Goal: Task Accomplishment & Management: Manage account settings

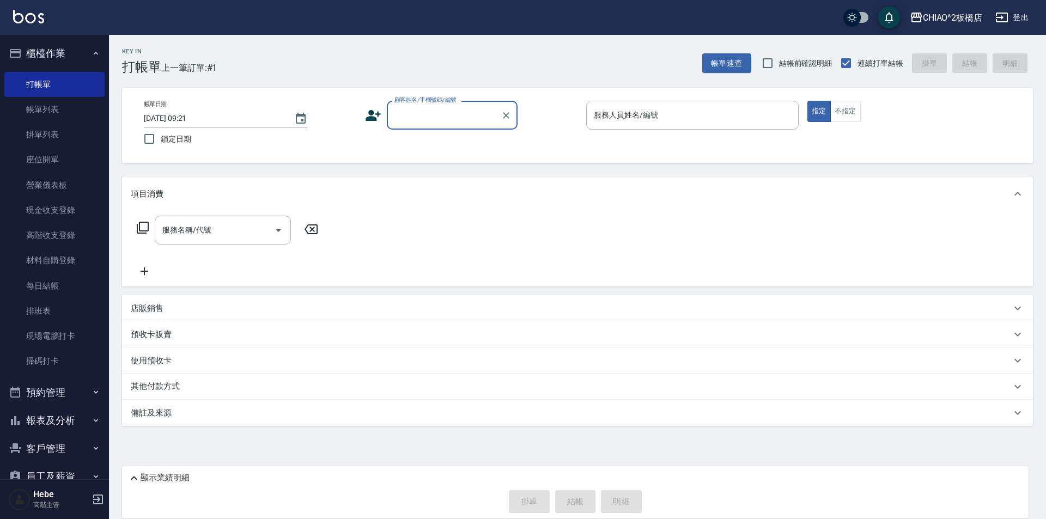
click at [14, 113] on link "帳單列表" at bounding box center [54, 109] width 100 height 25
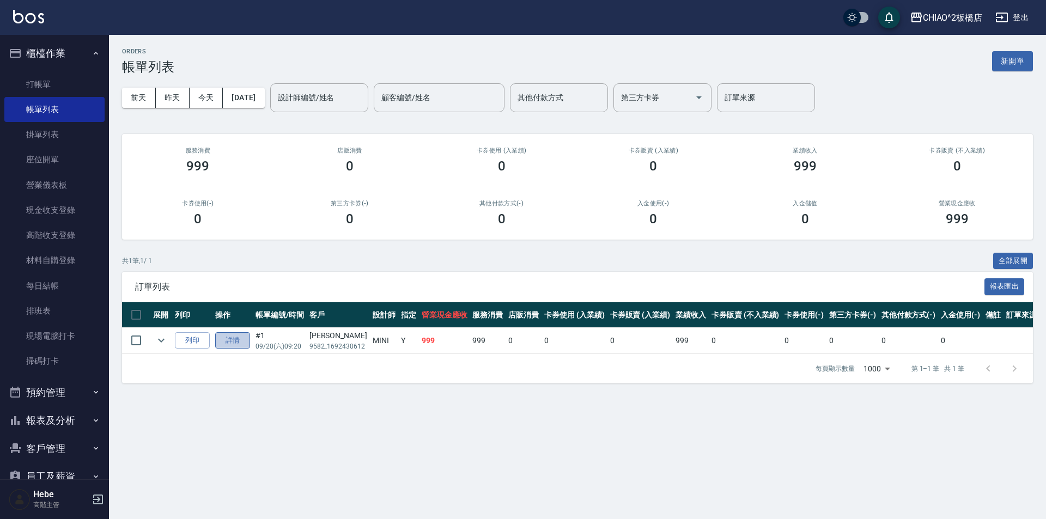
click at [235, 345] on link "詳情" at bounding box center [232, 340] width 35 height 17
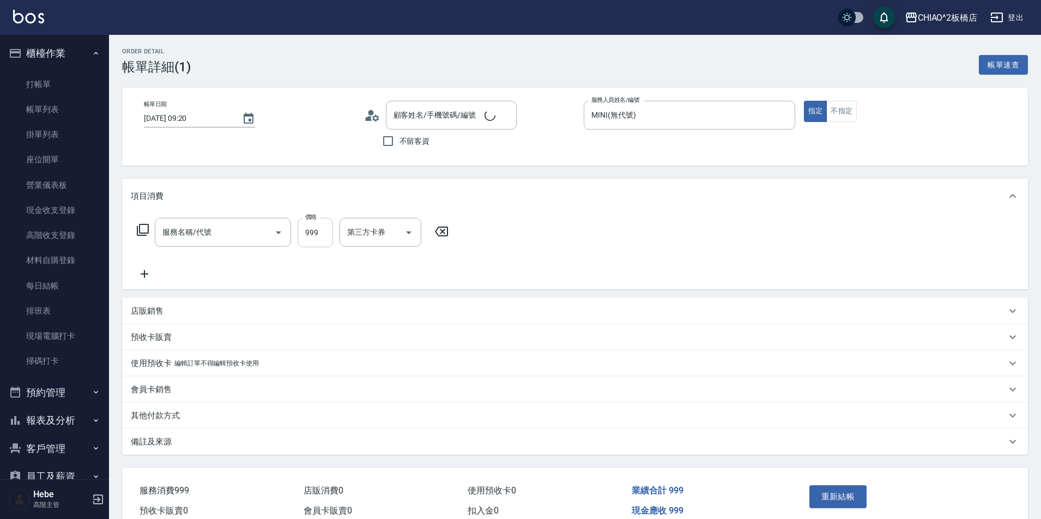
type input "[DATE] 09:20"
type input "MINI(無代號)"
click at [331, 229] on input "999" at bounding box center [314, 232] width 35 height 29
type input "[PERSON_NAME]/9582_1692430612/null"
type input "洗剪指定600(96678)"
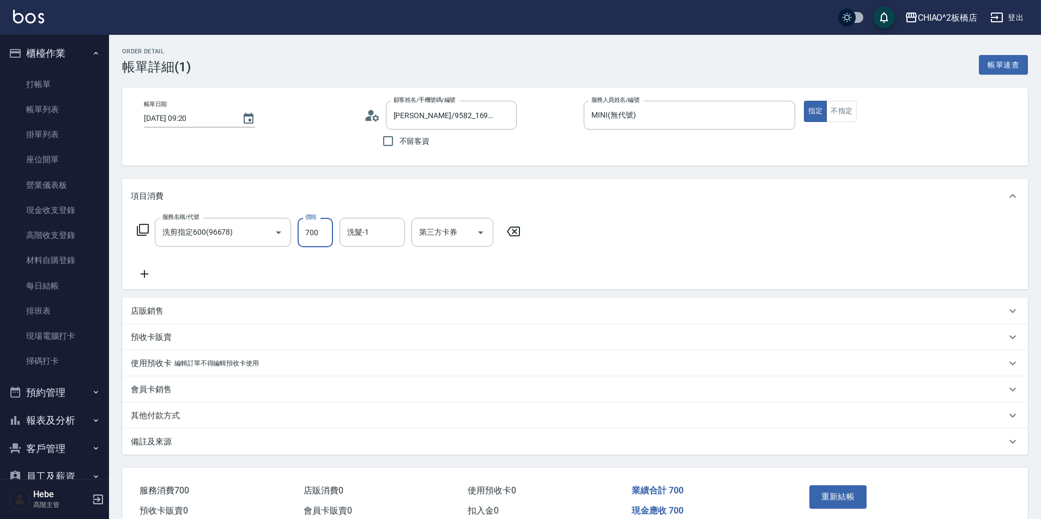
type input "700"
click at [161, 415] on p "其他付款方式" at bounding box center [155, 415] width 49 height 11
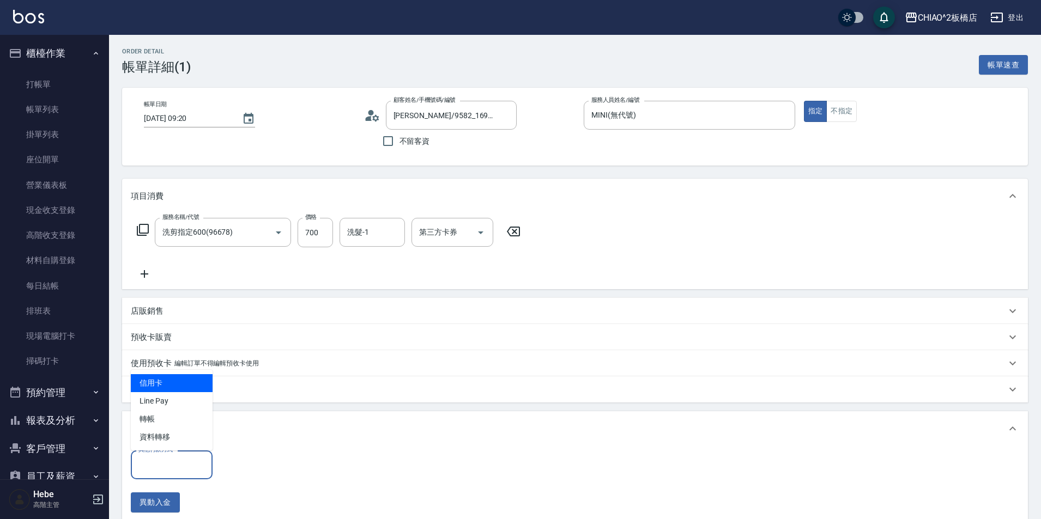
click at [173, 466] on input "其他付款方式" at bounding box center [172, 465] width 72 height 19
click at [177, 387] on span "信用卡" at bounding box center [172, 383] width 82 height 18
type input "信用卡"
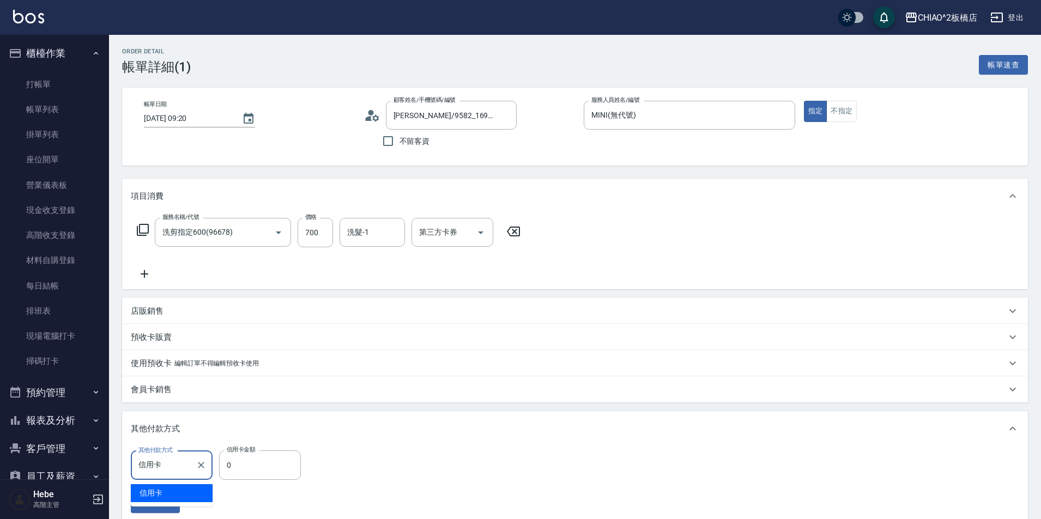
click at [181, 489] on span "信用卡" at bounding box center [172, 493] width 82 height 18
click at [245, 467] on input "0" at bounding box center [260, 465] width 82 height 29
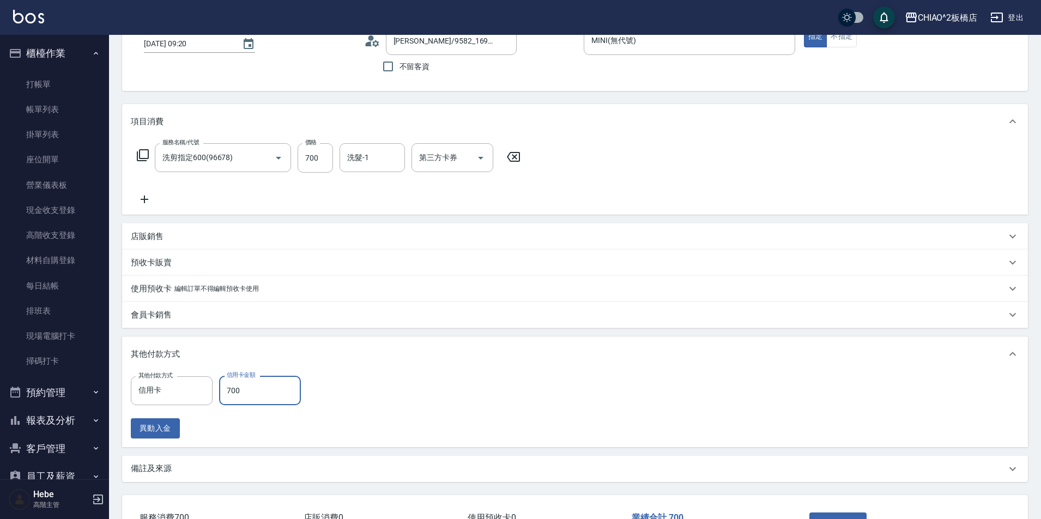
scroll to position [155, 0]
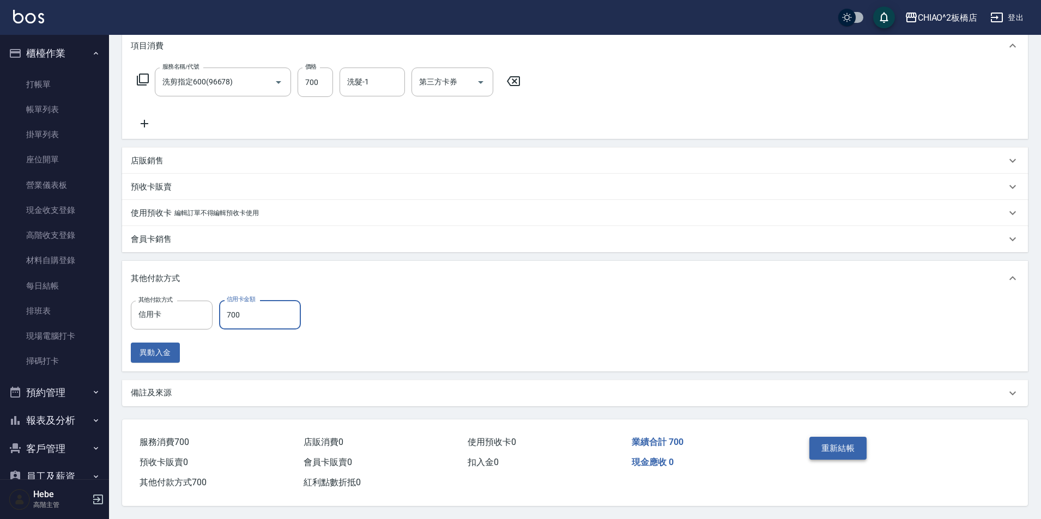
type input "700"
click at [847, 439] on button "重新結帳" at bounding box center [838, 448] width 58 height 23
